Goal: Task Accomplishment & Management: Complete application form

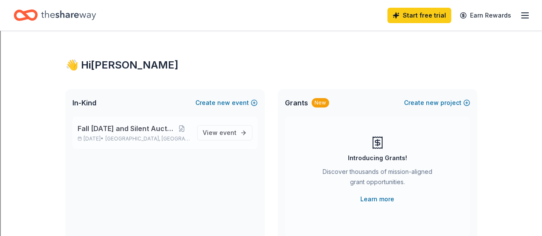
click at [122, 129] on span "Fall [DATE] and Silent Auction" at bounding box center [126, 128] width 96 height 10
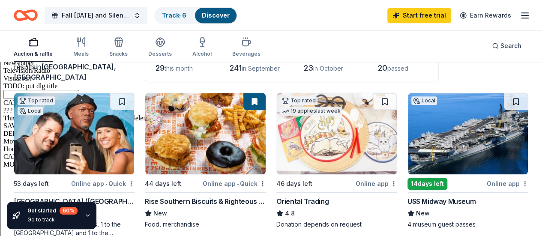
scroll to position [306, 0]
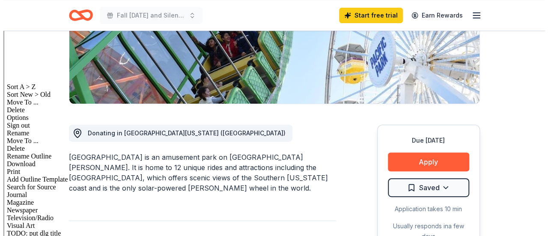
scroll to position [157, 0]
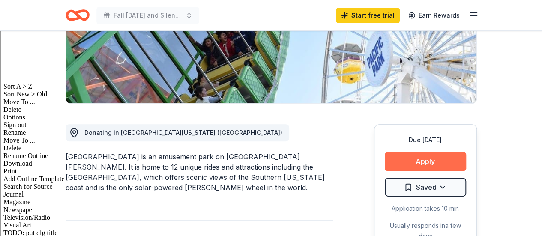
click at [418, 159] on button "Apply" at bounding box center [425, 161] width 81 height 19
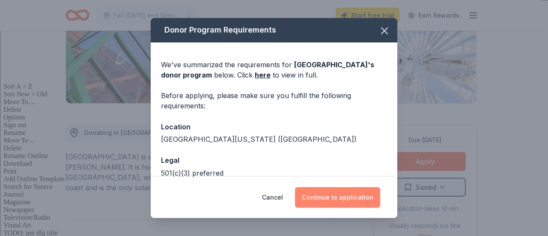
click at [344, 196] on button "Continue to application" at bounding box center [337, 197] width 85 height 21
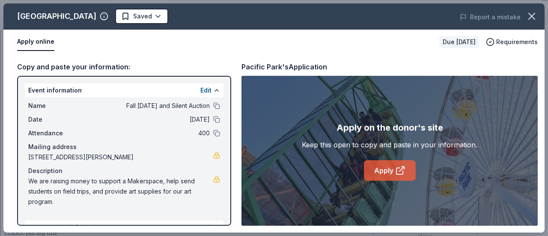
click at [388, 170] on link "Apply" at bounding box center [390, 170] width 52 height 21
